Goal: Task Accomplishment & Management: Use online tool/utility

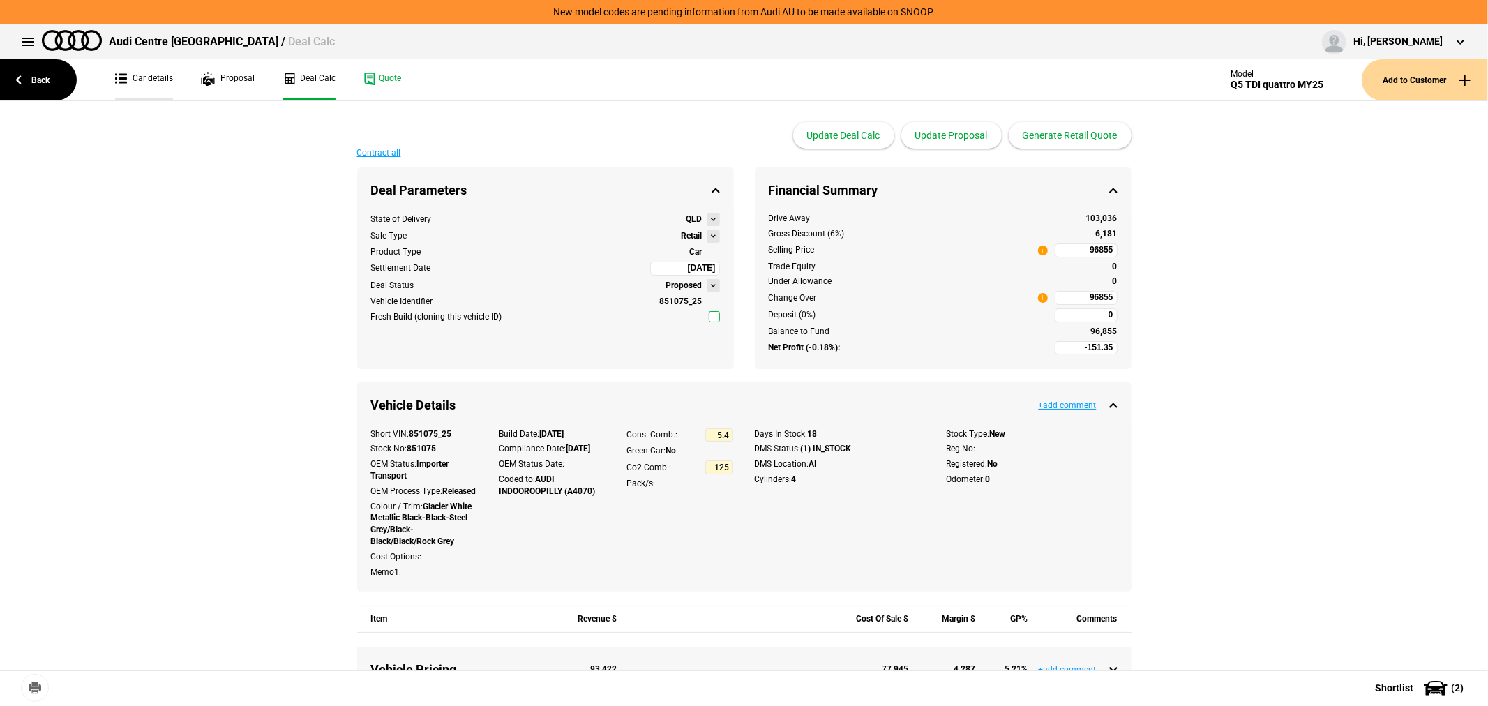
click at [138, 75] on link "Car details" at bounding box center [144, 79] width 58 height 41
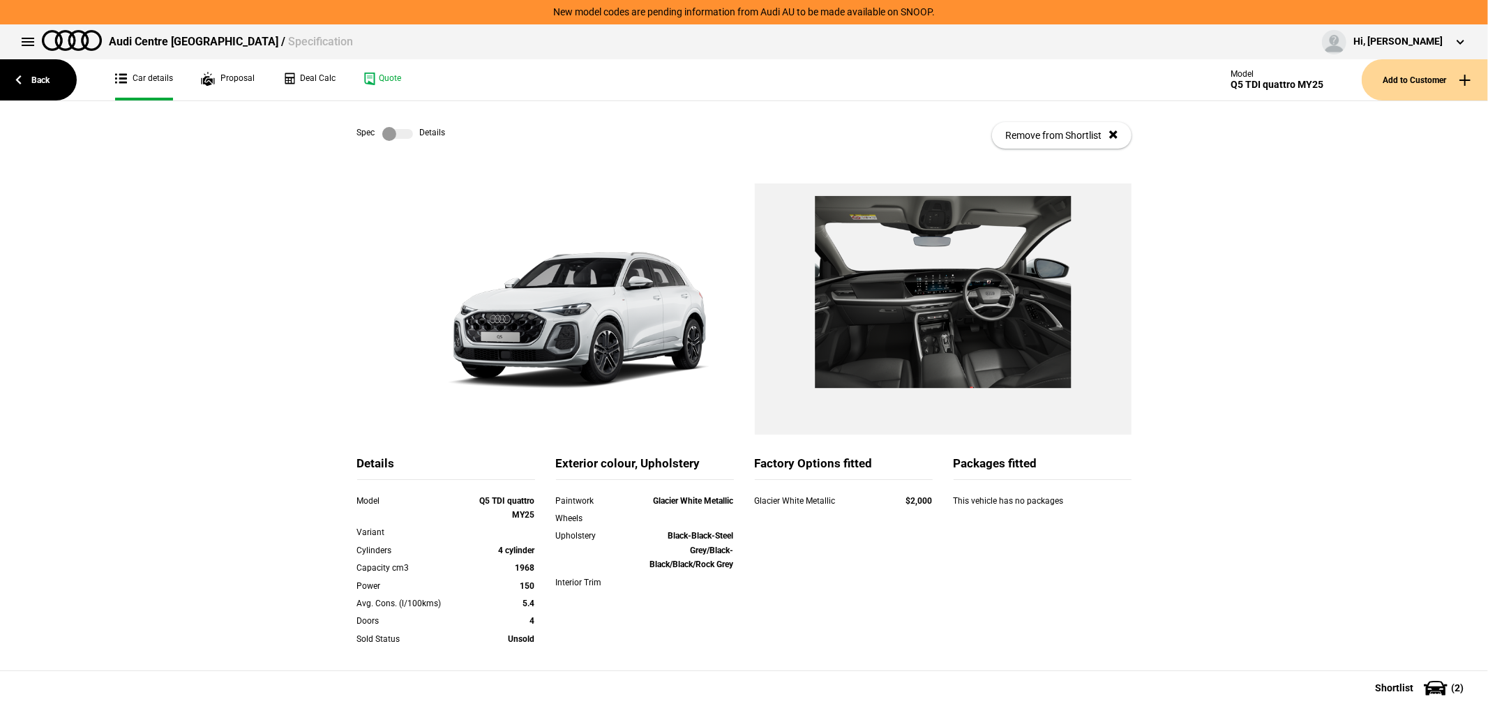
click at [385, 135] on label at bounding box center [397, 134] width 31 height 14
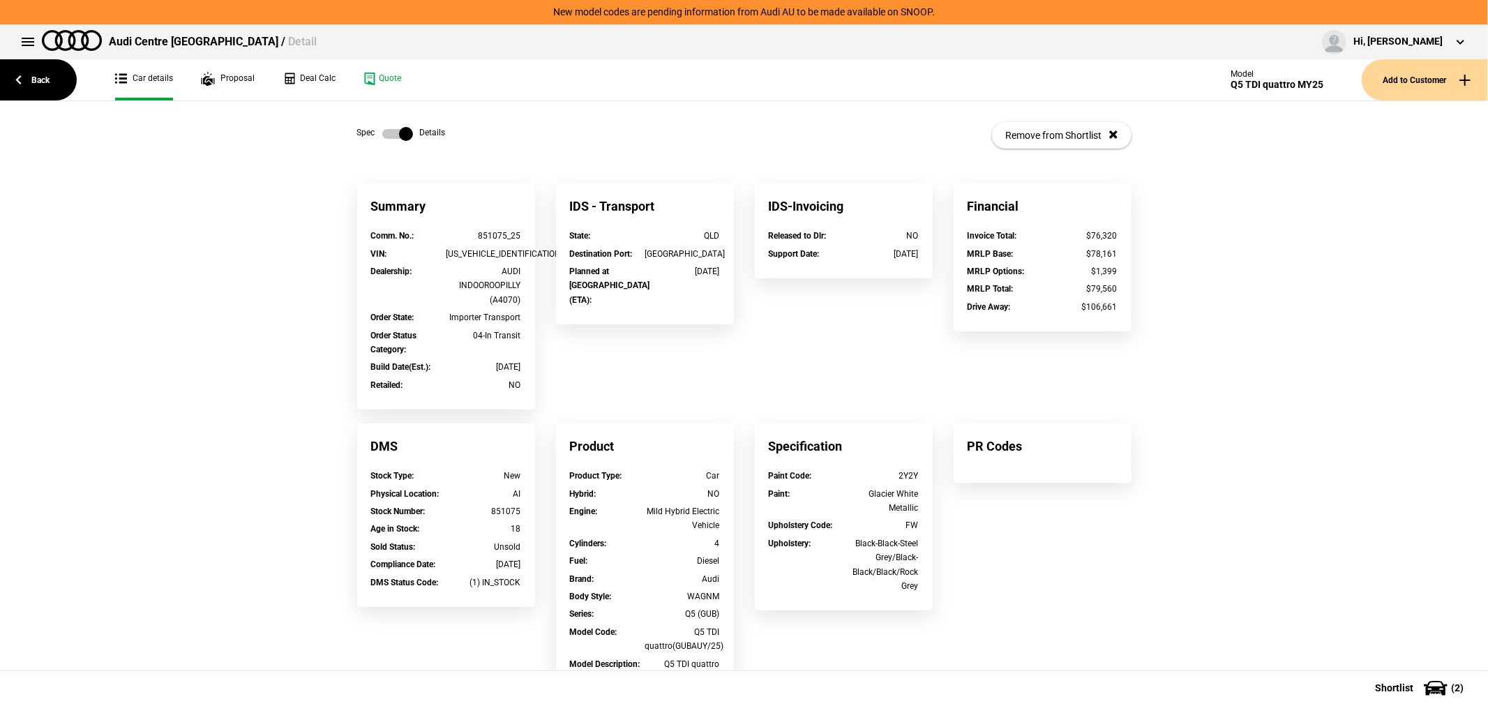
click at [479, 249] on div "[US_VEHICLE_IDENTIFICATION_NUMBER]" at bounding box center [483, 254] width 75 height 14
copy div "[US_VEHICLE_IDENTIFICATION_NUMBER]"
